Goal: Information Seeking & Learning: Learn about a topic

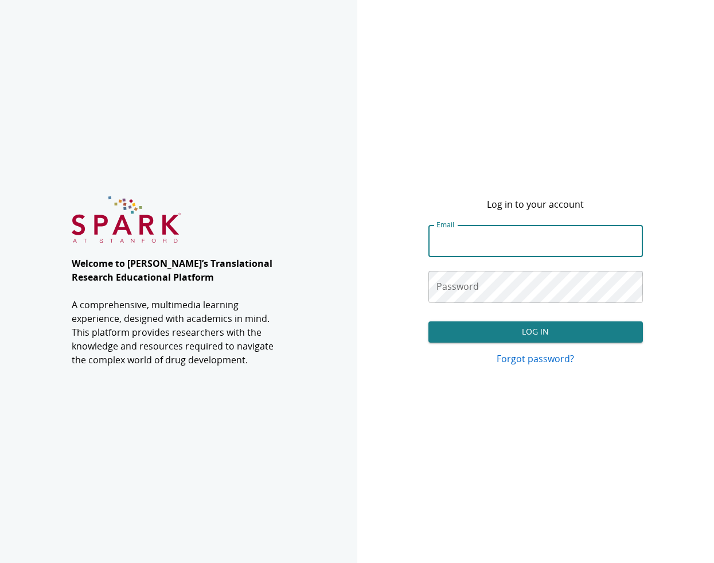
type input "**********"
click at [535, 332] on button "Log In" at bounding box center [535, 331] width 215 height 21
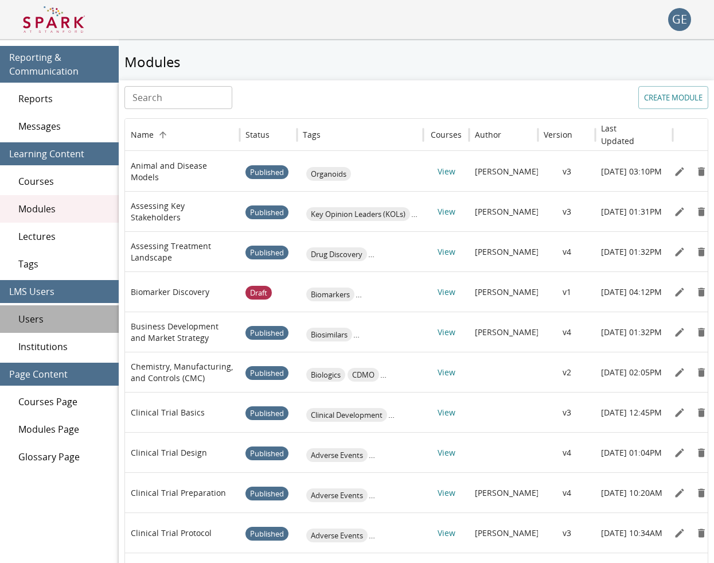
click at [52, 306] on div "Users" at bounding box center [59, 319] width 119 height 28
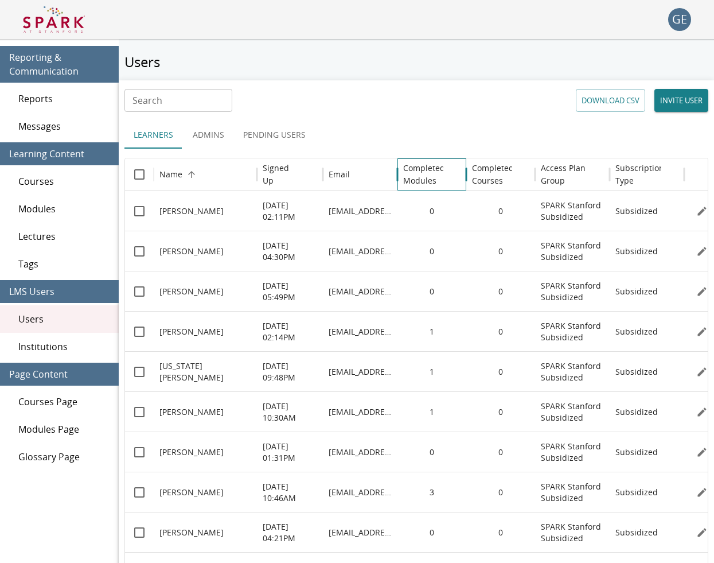
click at [407, 174] on h6 "Completed Modules" at bounding box center [424, 174] width 42 height 25
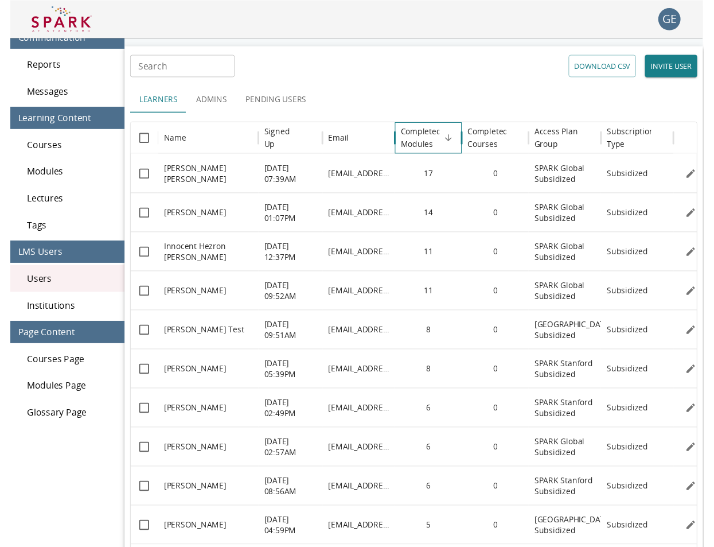
scroll to position [32, 2]
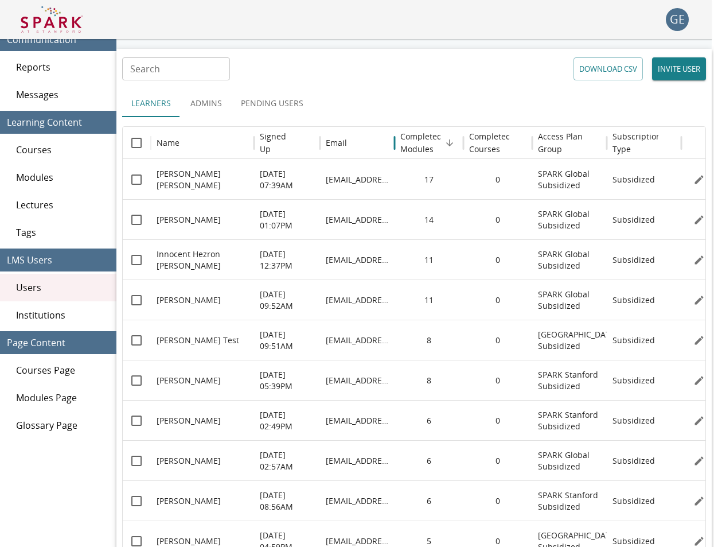
click at [57, 28] on img at bounding box center [52, 20] width 62 height 28
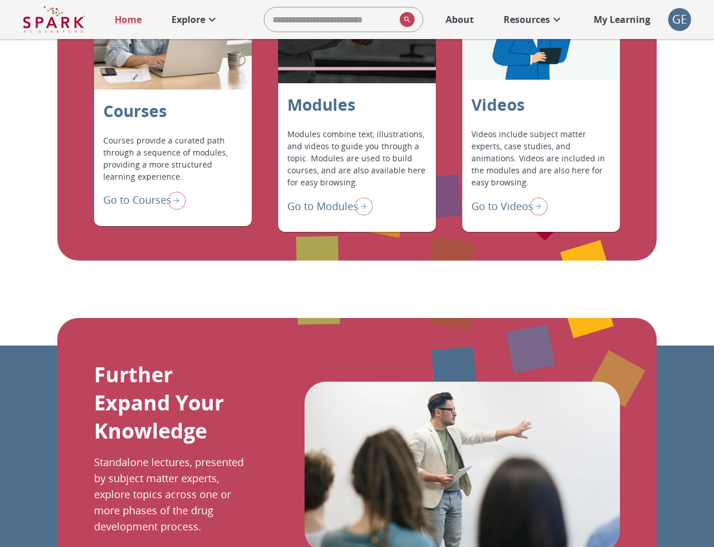
scroll to position [1032, 0]
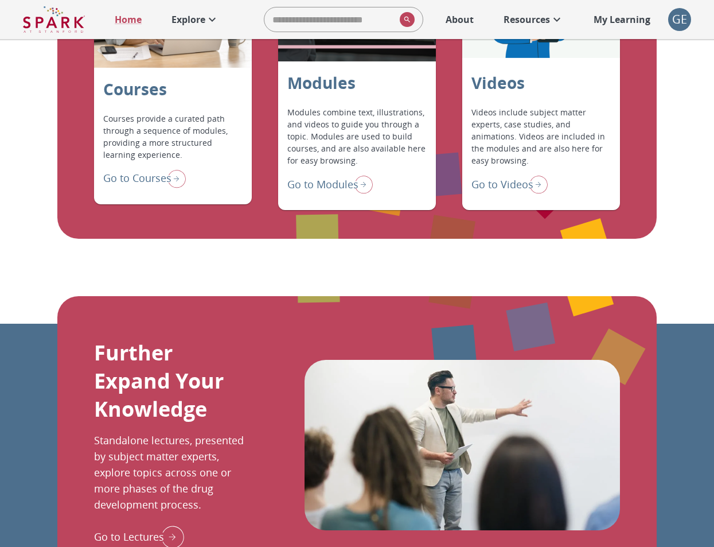
click at [340, 192] on p "Go to Modules" at bounding box center [322, 184] width 71 height 15
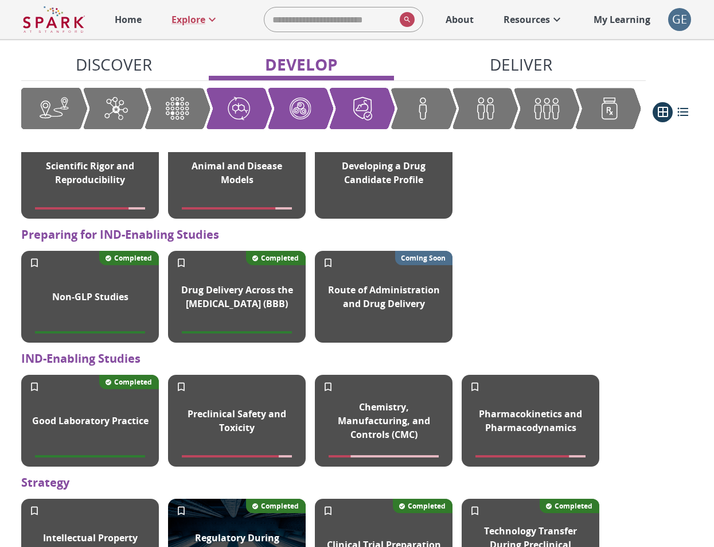
scroll to position [829, 0]
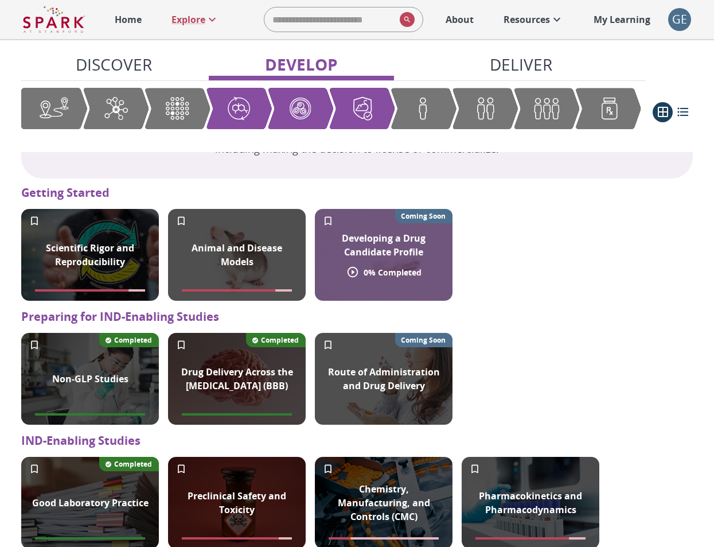
click at [402, 301] on div "Developing a Drug Candidate Profile 0 % Completed Coming Soon" at bounding box center [384, 255] width 138 height 92
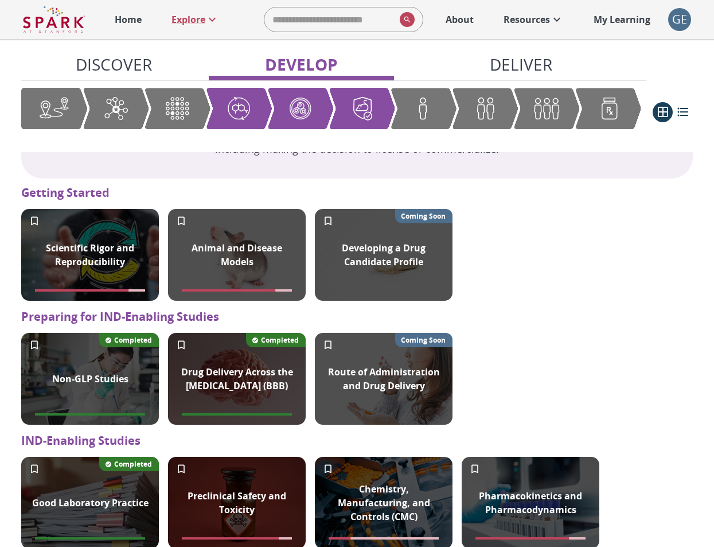
click at [587, 1] on div "Home Explore ​ About Resources My Learning + GE 0" at bounding box center [357, 19] width 714 height 39
